Goal: Transaction & Acquisition: Purchase product/service

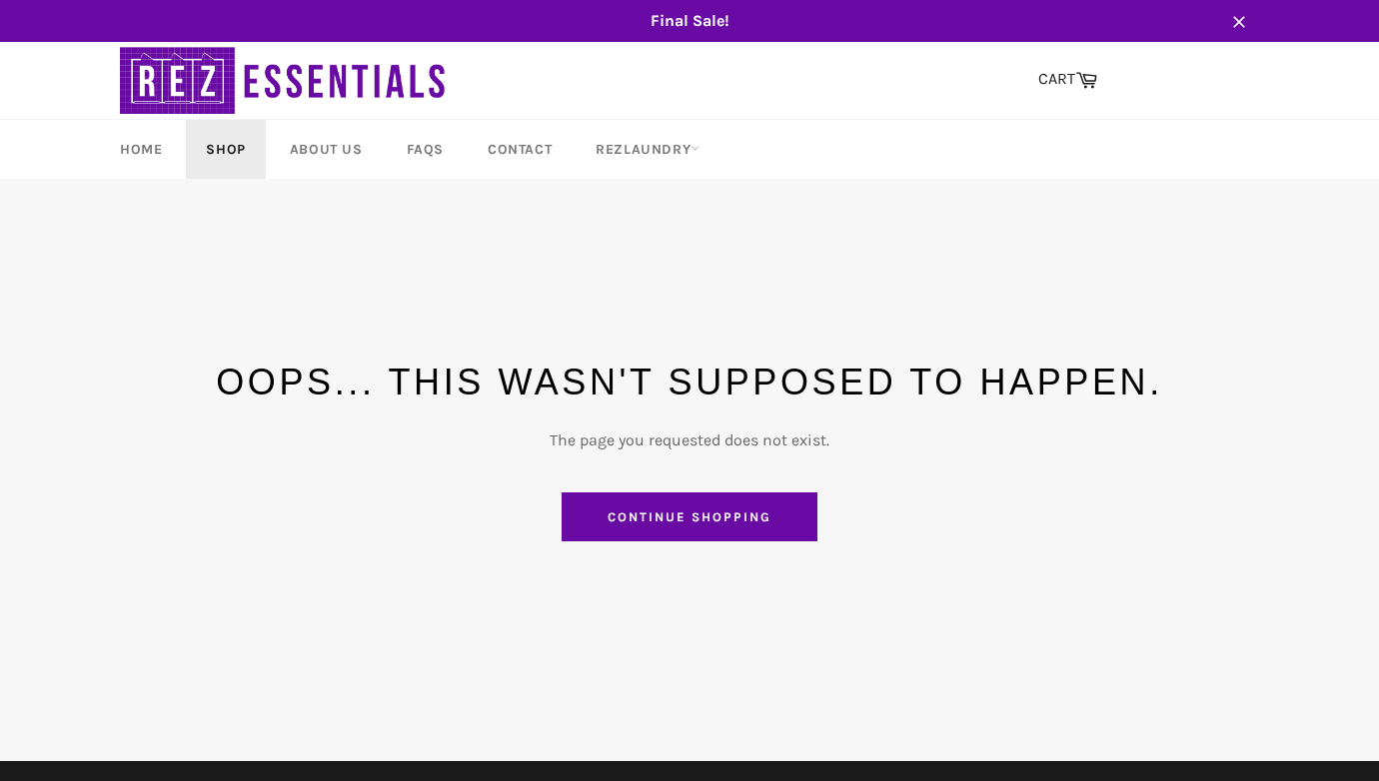
click at [224, 144] on link "Shop" at bounding box center [225, 149] width 79 height 59
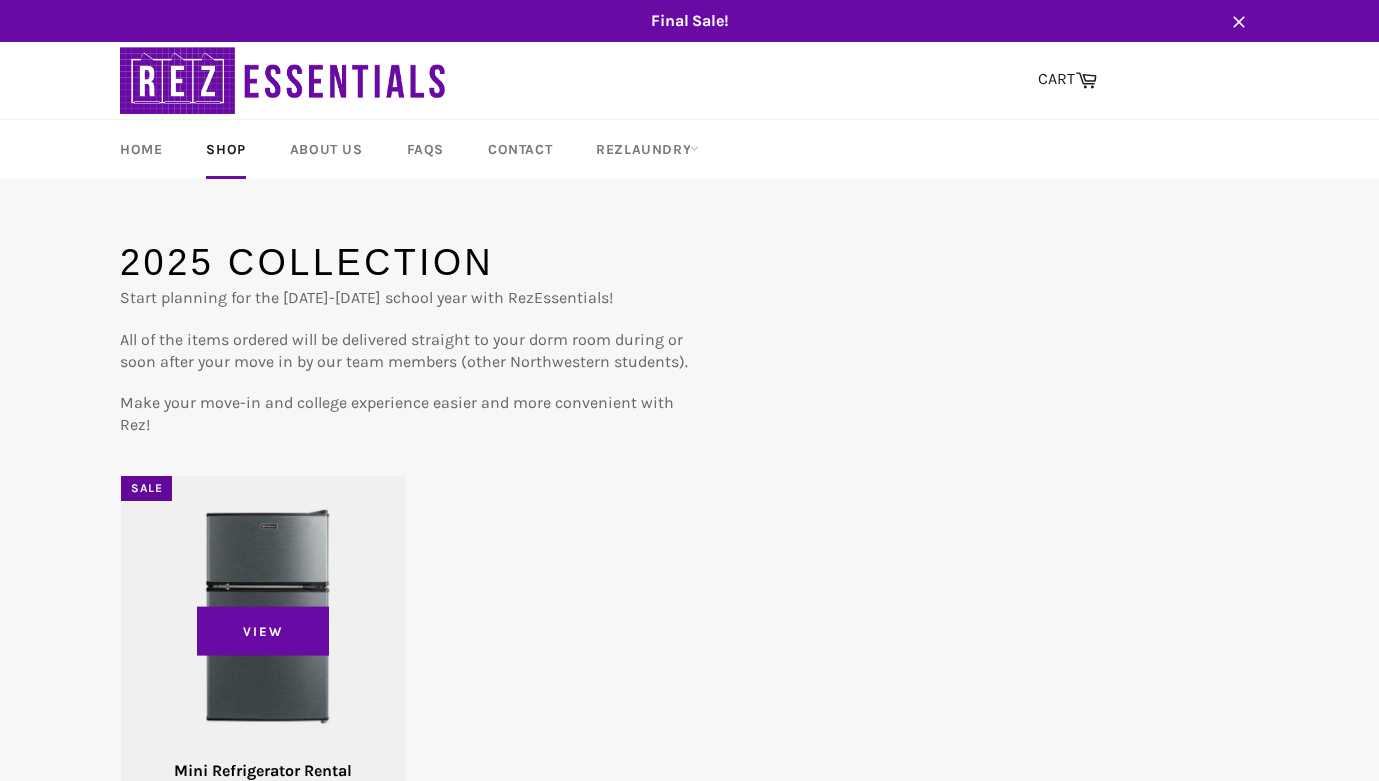
click at [329, 562] on div "View" at bounding box center [263, 649] width 284 height 345
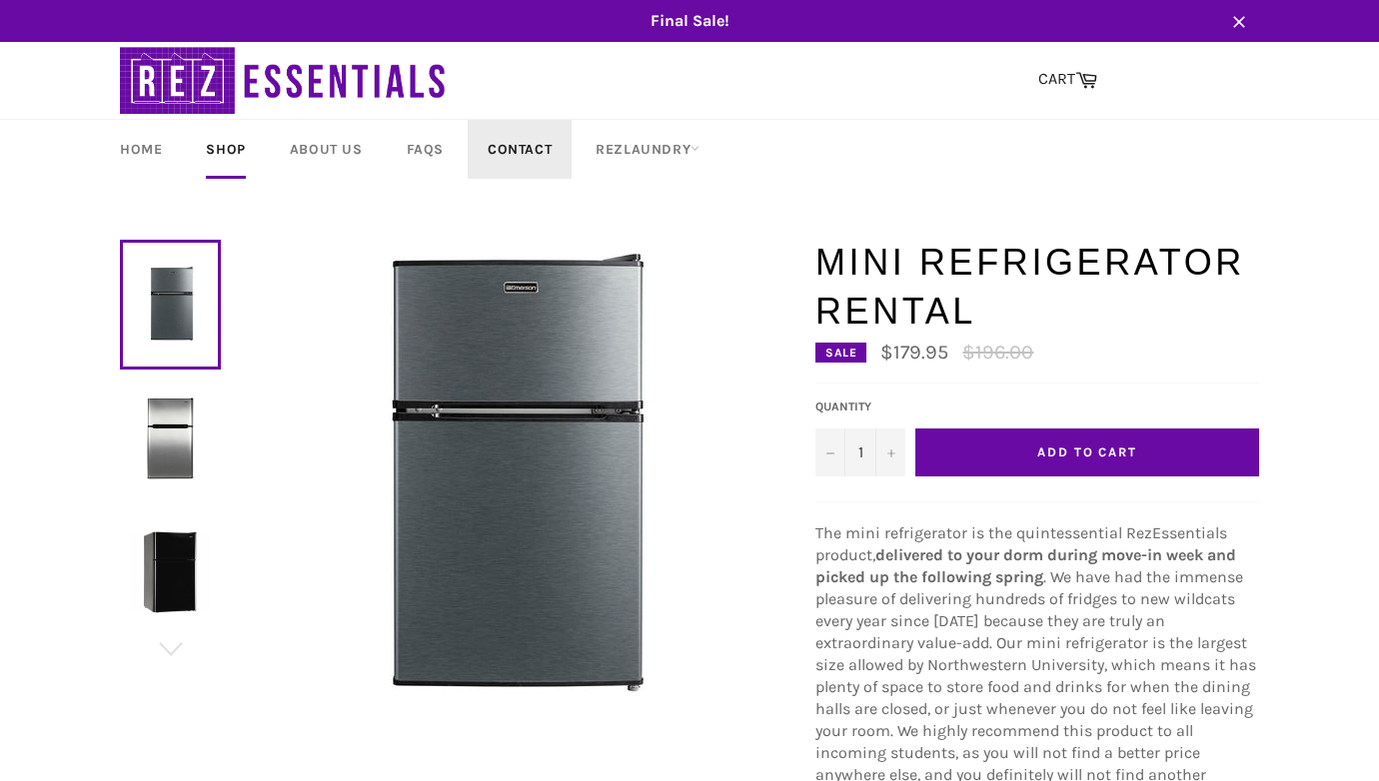
click at [531, 147] on link "Contact" at bounding box center [520, 149] width 104 height 59
